Goal: Task Accomplishment & Management: Use online tool/utility

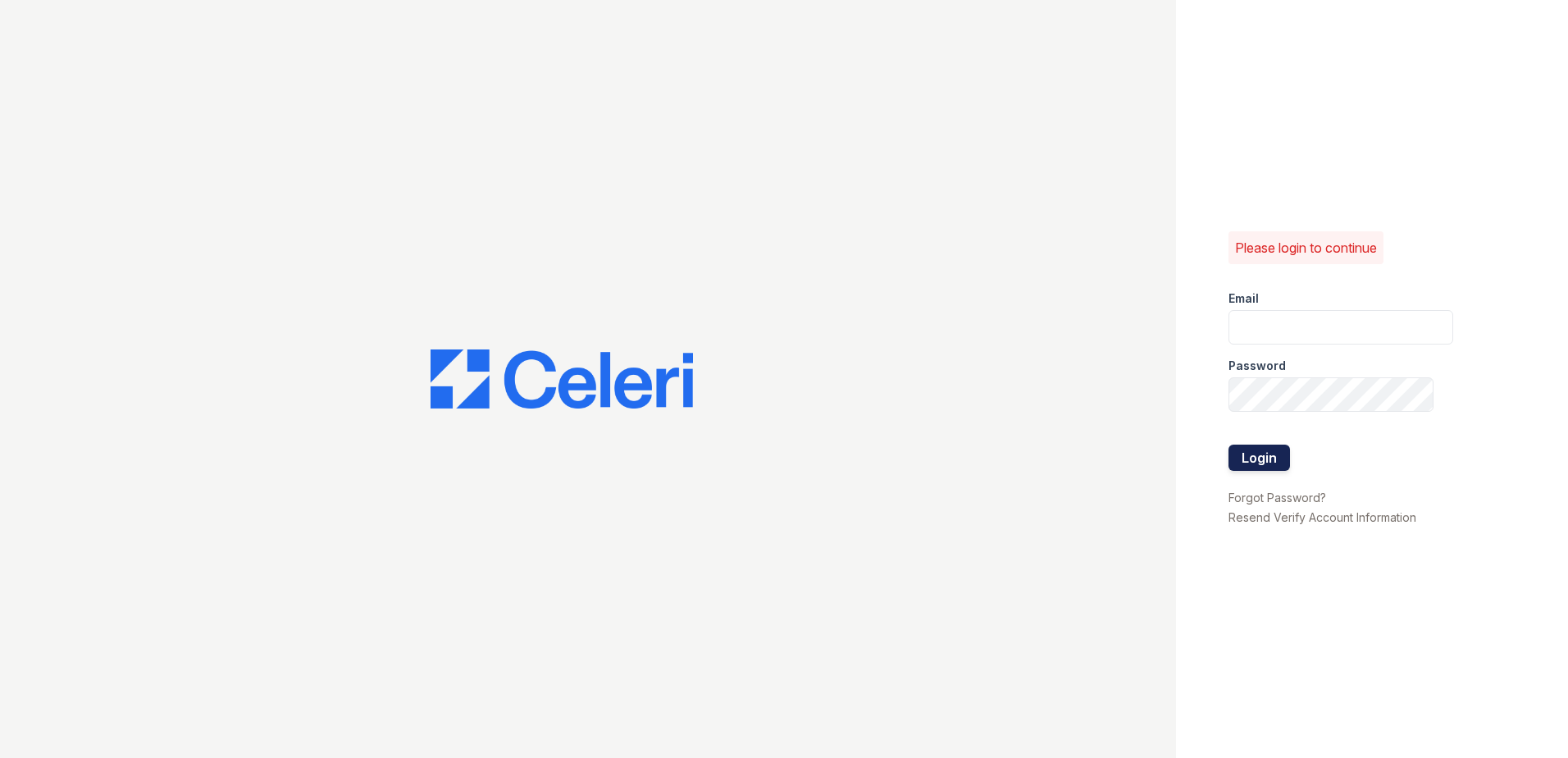
type input "[EMAIL_ADDRESS][DOMAIN_NAME]"
click at [1275, 469] on button "Login" at bounding box center [1259, 457] width 61 height 26
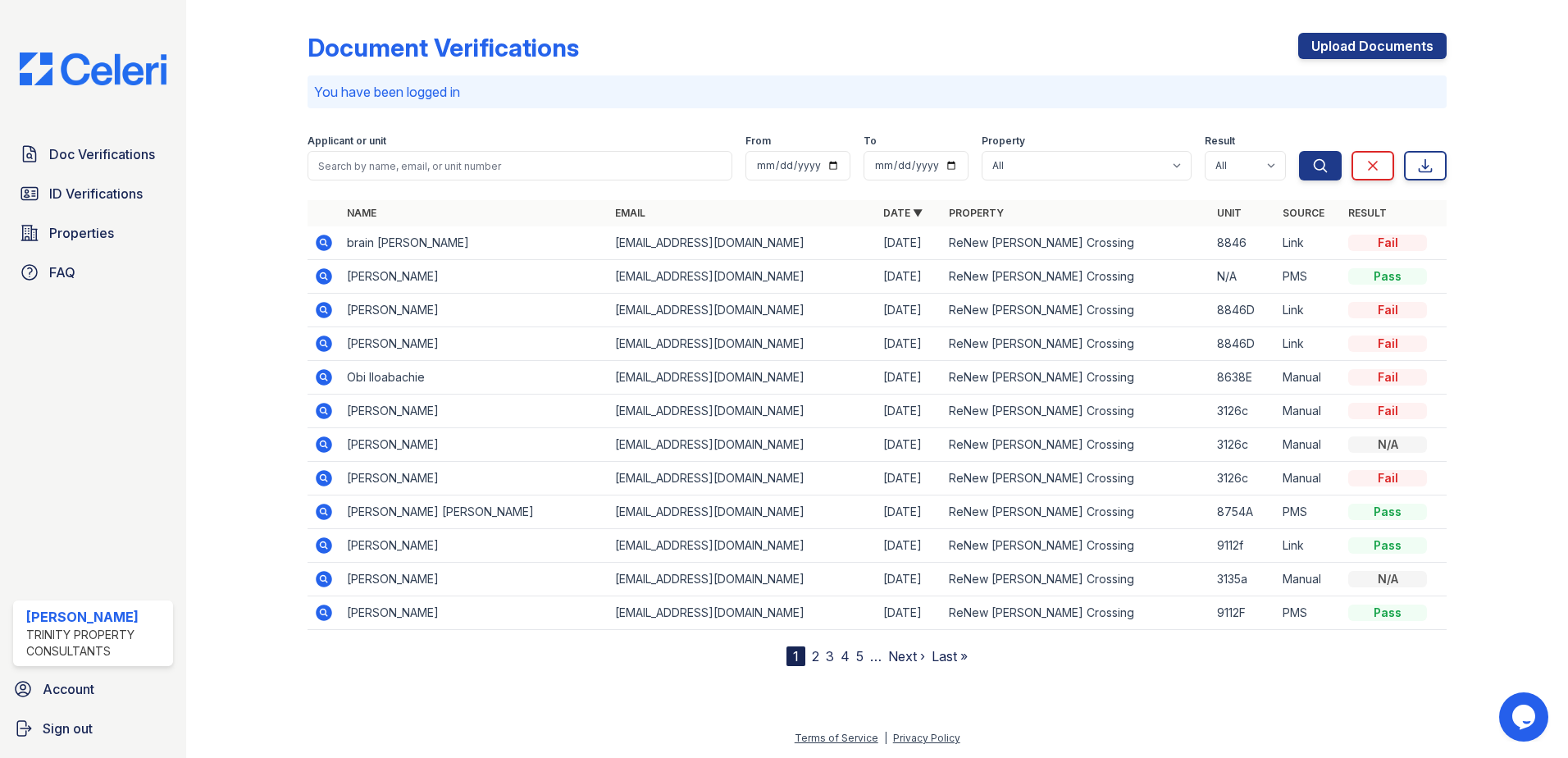
click at [269, 383] on div at bounding box center [260, 336] width 95 height 659
